Goal: Register for event/course

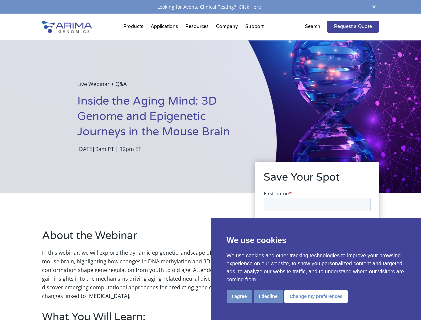
click at [210, 160] on div "Live Webinar + Q&A Inside the Aging Mind: 3D Genome and Epigenetic Journeys in …" at bounding box center [138, 116] width 276 height 153
click at [239, 296] on button "I agree" at bounding box center [239, 296] width 26 height 12
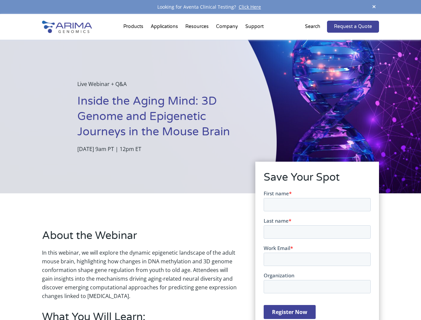
click at [267, 296] on form "First name * Last name * Work Email * Organization Register Now" at bounding box center [316, 256] width 107 height 135
click at [314, 296] on form "First name * Last name * Work Email * Organization Register Now" at bounding box center [316, 256] width 107 height 135
click at [374, 7] on span at bounding box center [374, 7] width 10 height 9
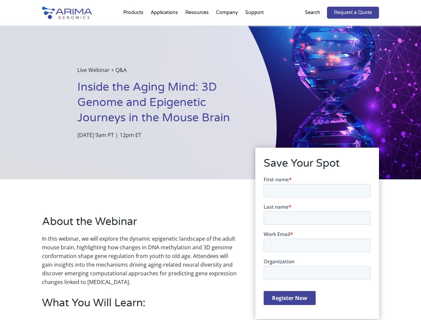
click at [210, 167] on div "Live Webinar + Q&A Inside the Aging Mind: 3D Genome and Epigenetic Journeys in …" at bounding box center [138, 102] width 276 height 153
click at [134, 28] on div "Live Webinar + Q&A Inside the Aging Mind: 3D Genome and Epigenetic Journeys in …" at bounding box center [138, 102] width 276 height 153
click at [197, 28] on div "Live Webinar + Q&A Inside the Aging Mind: 3D Genome and Epigenetic Journeys in …" at bounding box center [138, 102] width 276 height 153
click at [227, 28] on div "Live Webinar + Q&A Inside the Aging Mind: 3D Genome and Epigenetic Journeys in …" at bounding box center [138, 102] width 276 height 153
click at [254, 28] on div "Live Webinar + Q&A Inside the Aging Mind: 3D Genome and Epigenetic Journeys in …" at bounding box center [138, 102] width 276 height 153
